Goal: Find specific page/section: Find specific page/section

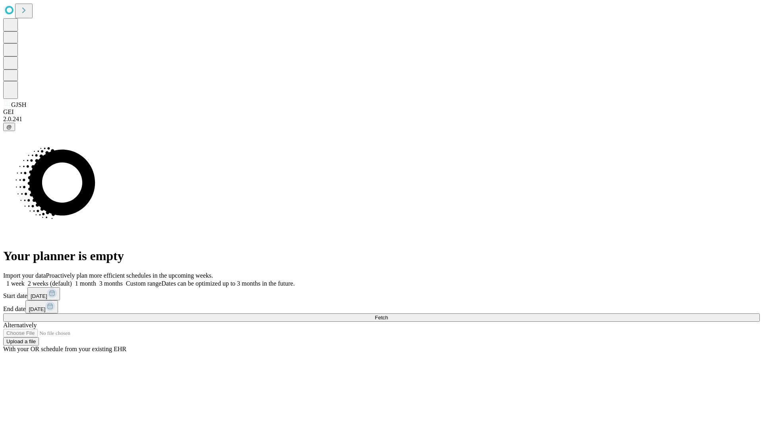
click at [388, 315] on span "Fetch" at bounding box center [381, 318] width 13 height 6
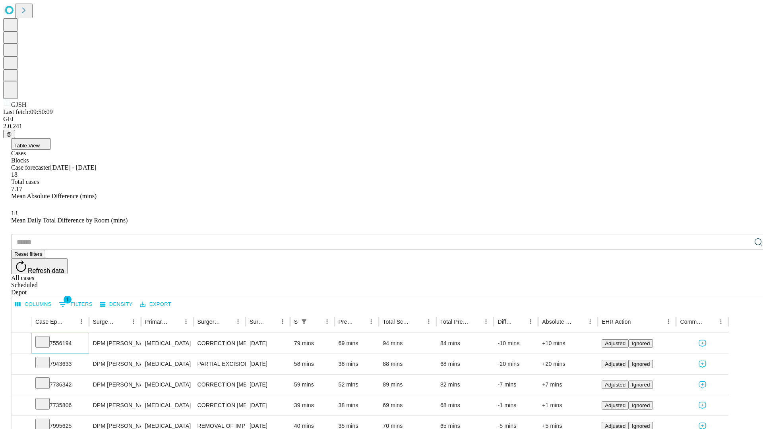
click at [46, 337] on icon at bounding box center [43, 341] width 8 height 8
